Goal: Obtain resource: Download file/media

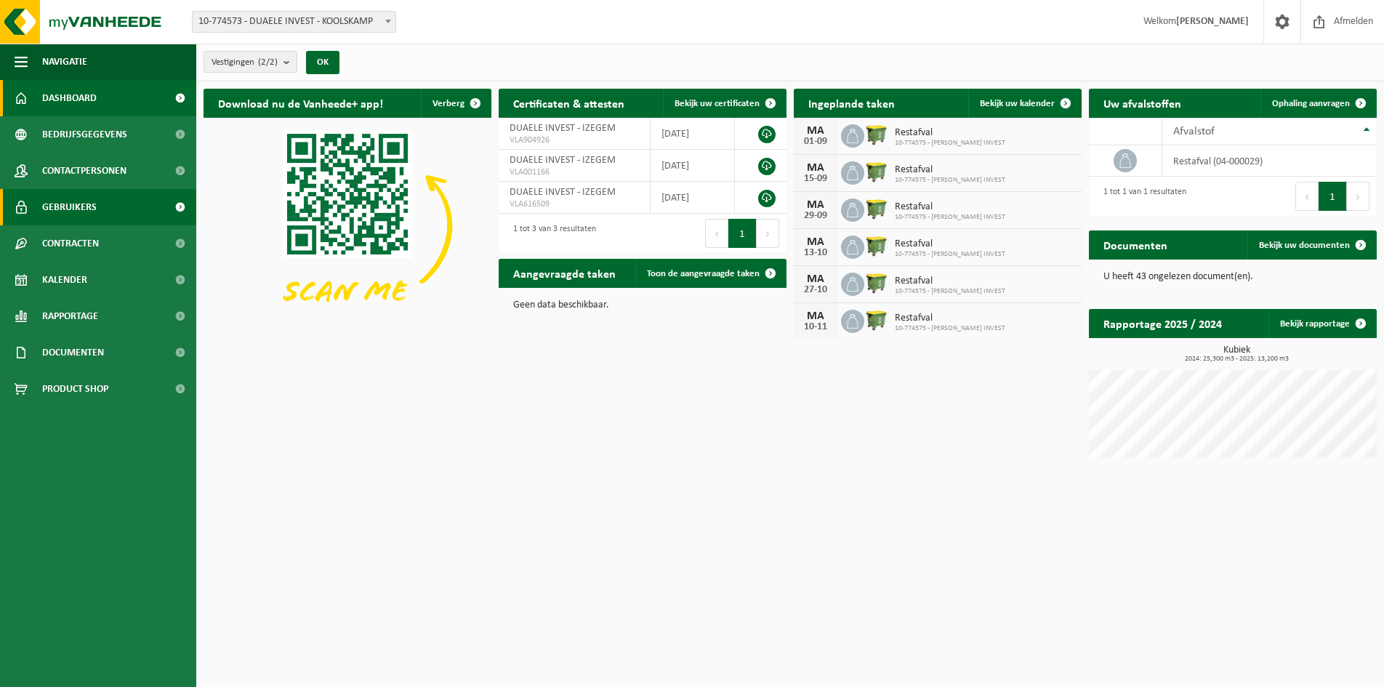
click at [110, 207] on link "Gebruikers" at bounding box center [98, 207] width 196 height 36
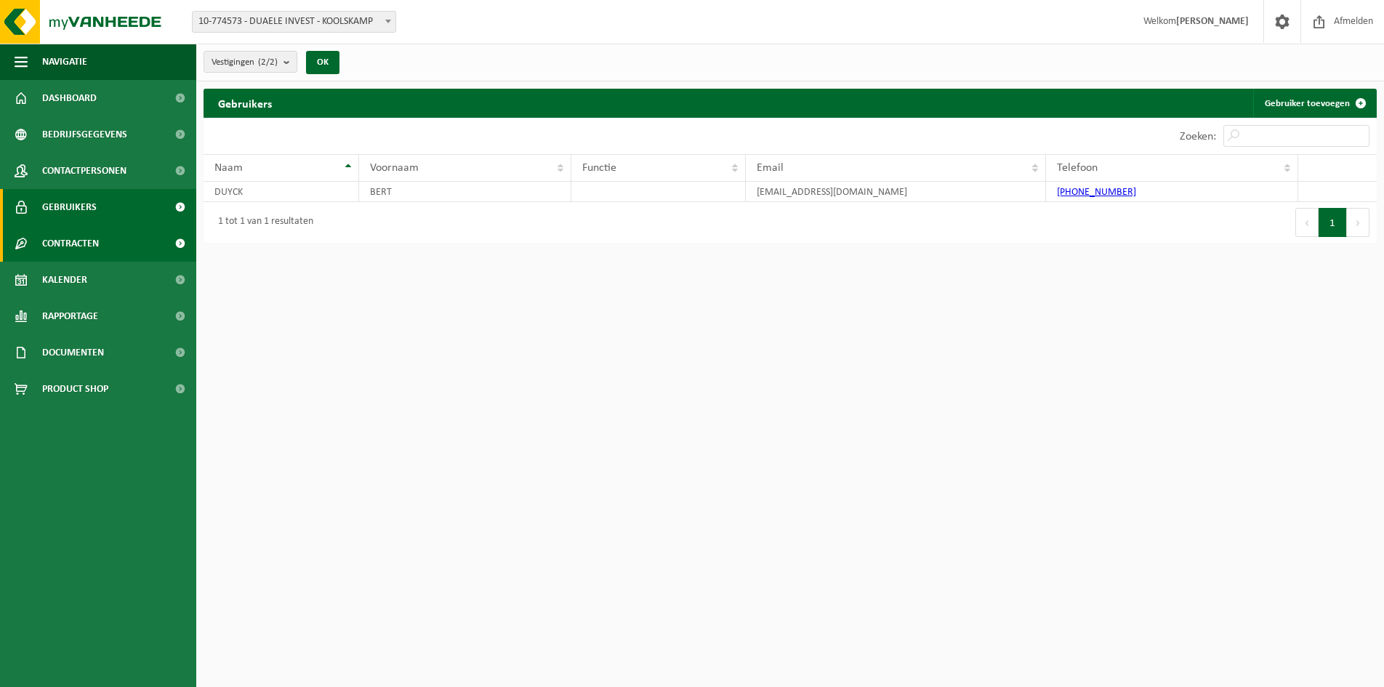
click at [101, 251] on link "Contracten" at bounding box center [98, 243] width 196 height 36
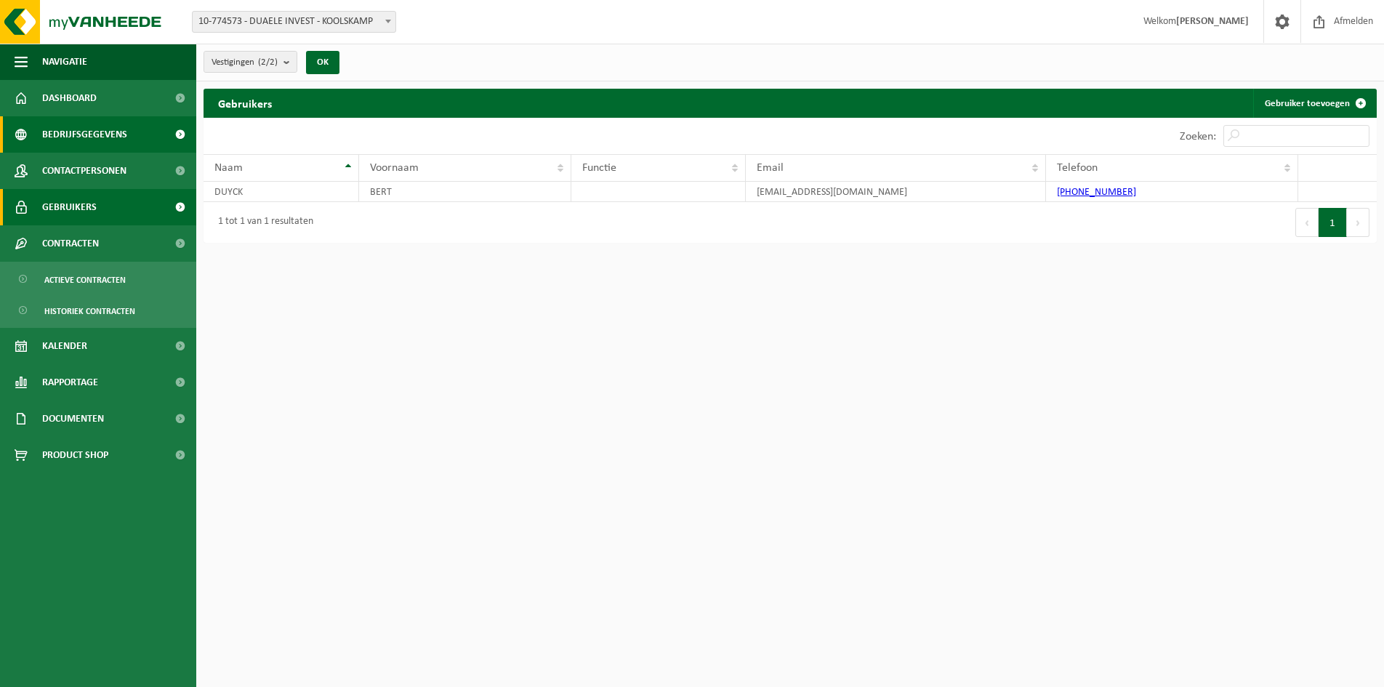
click at [126, 134] on link "Bedrijfsgegevens" at bounding box center [98, 134] width 196 height 36
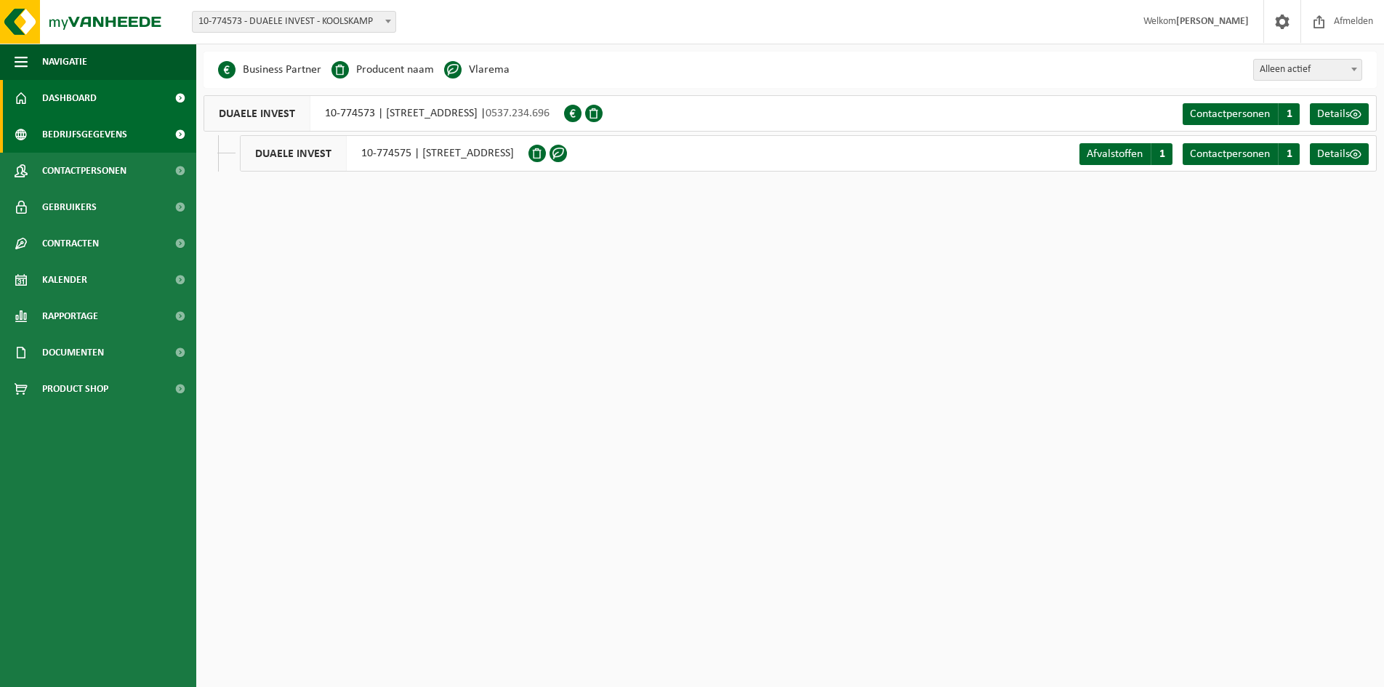
click at [81, 97] on span "Dashboard" at bounding box center [69, 98] width 54 height 36
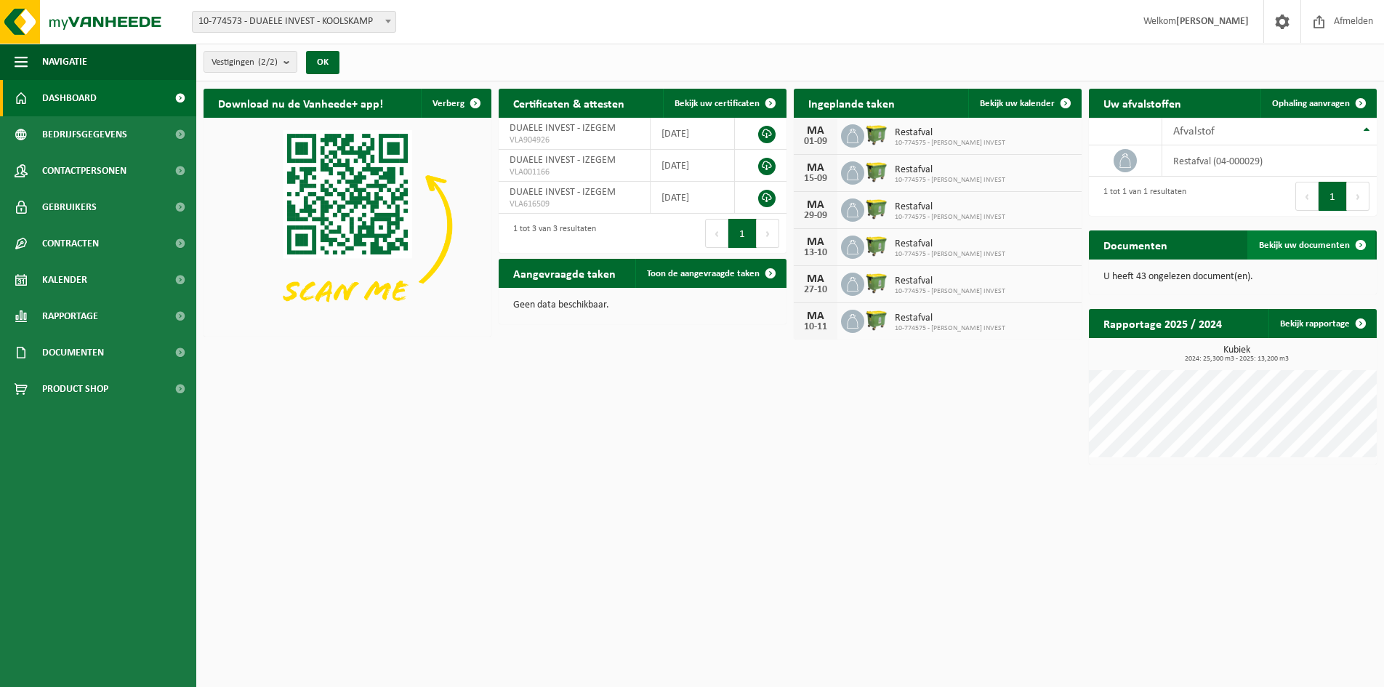
click at [1318, 241] on span "Bekijk uw documenten" at bounding box center [1304, 245] width 91 height 9
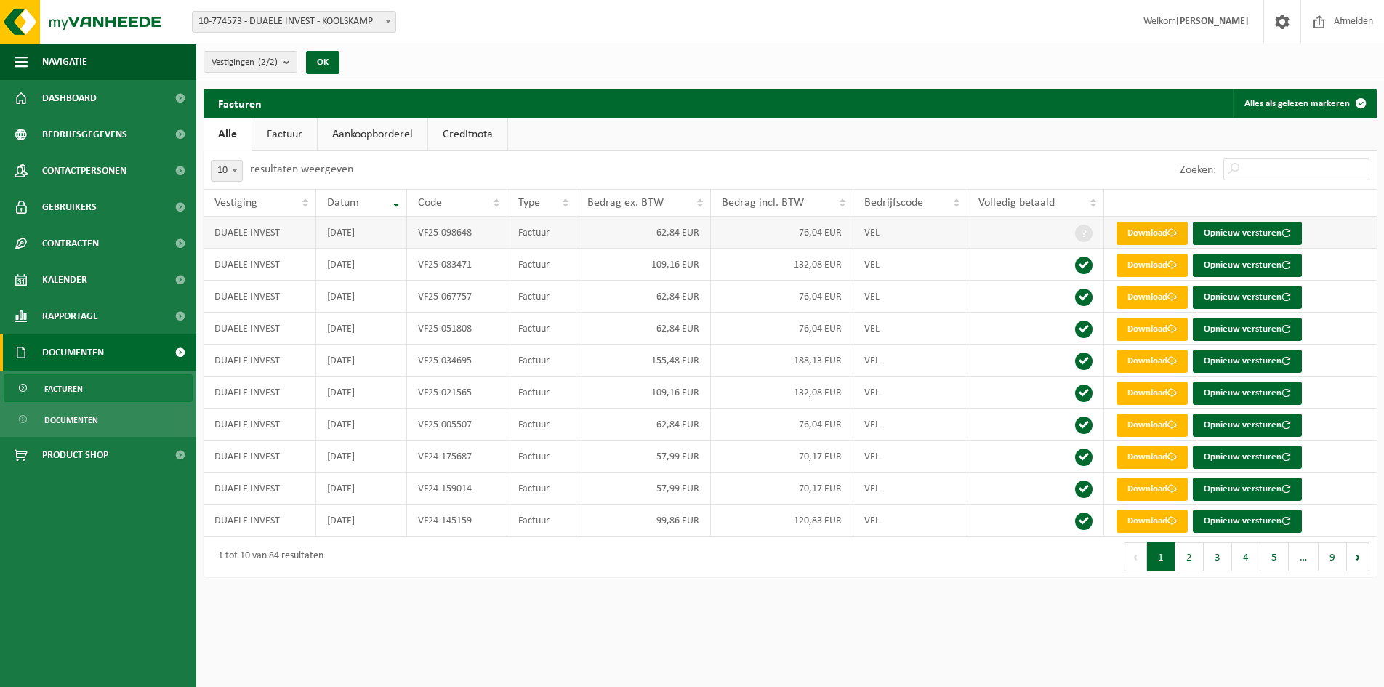
click at [1141, 235] on link "Download" at bounding box center [1151, 233] width 71 height 23
